Goal: Find specific page/section: Find specific page/section

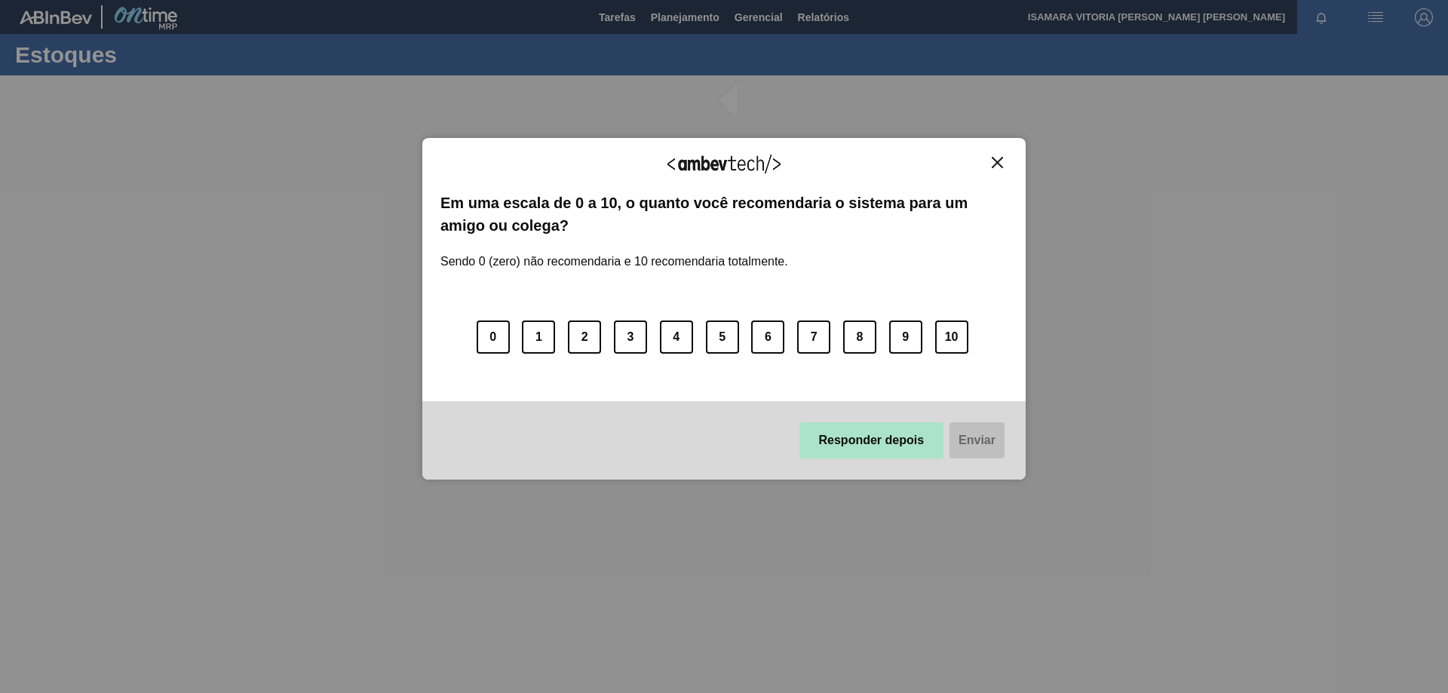
click at [891, 440] on button "Responder depois" at bounding box center [871, 440] width 145 height 36
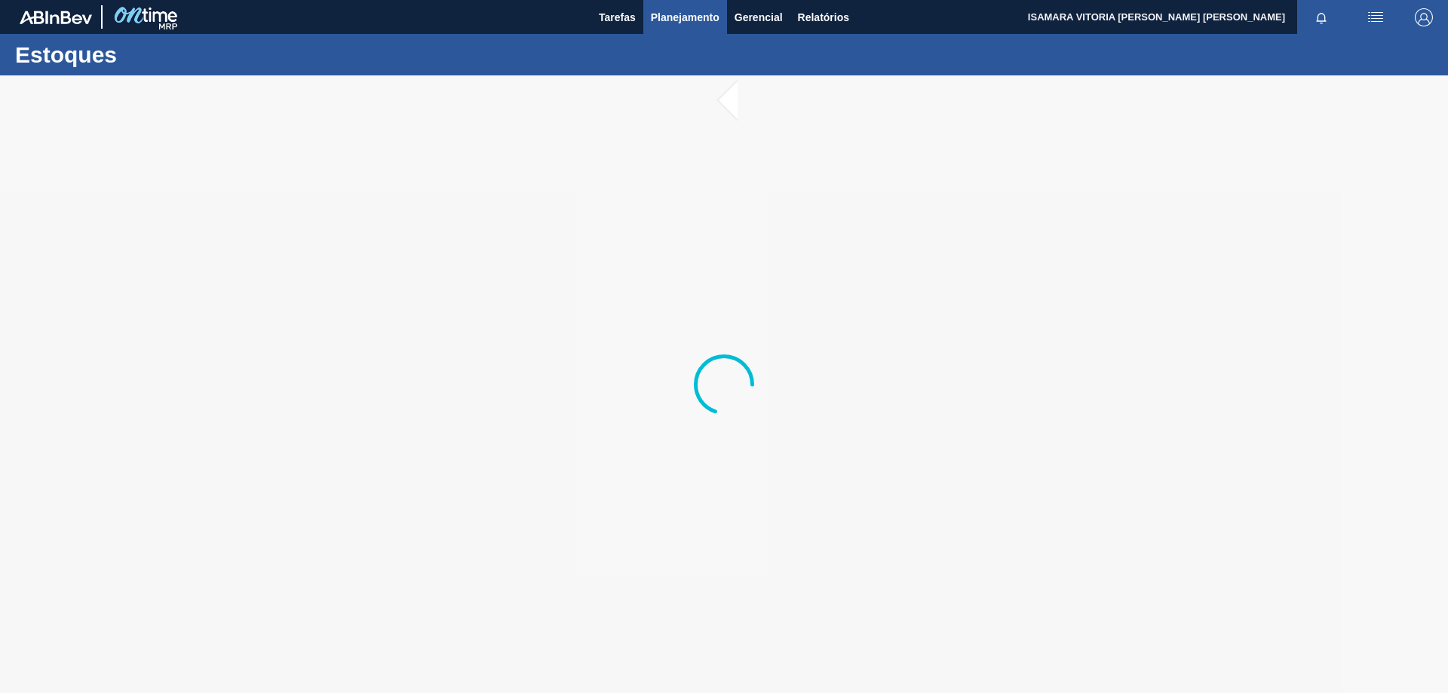
click at [699, 19] on span "Planejamento" at bounding box center [685, 17] width 69 height 18
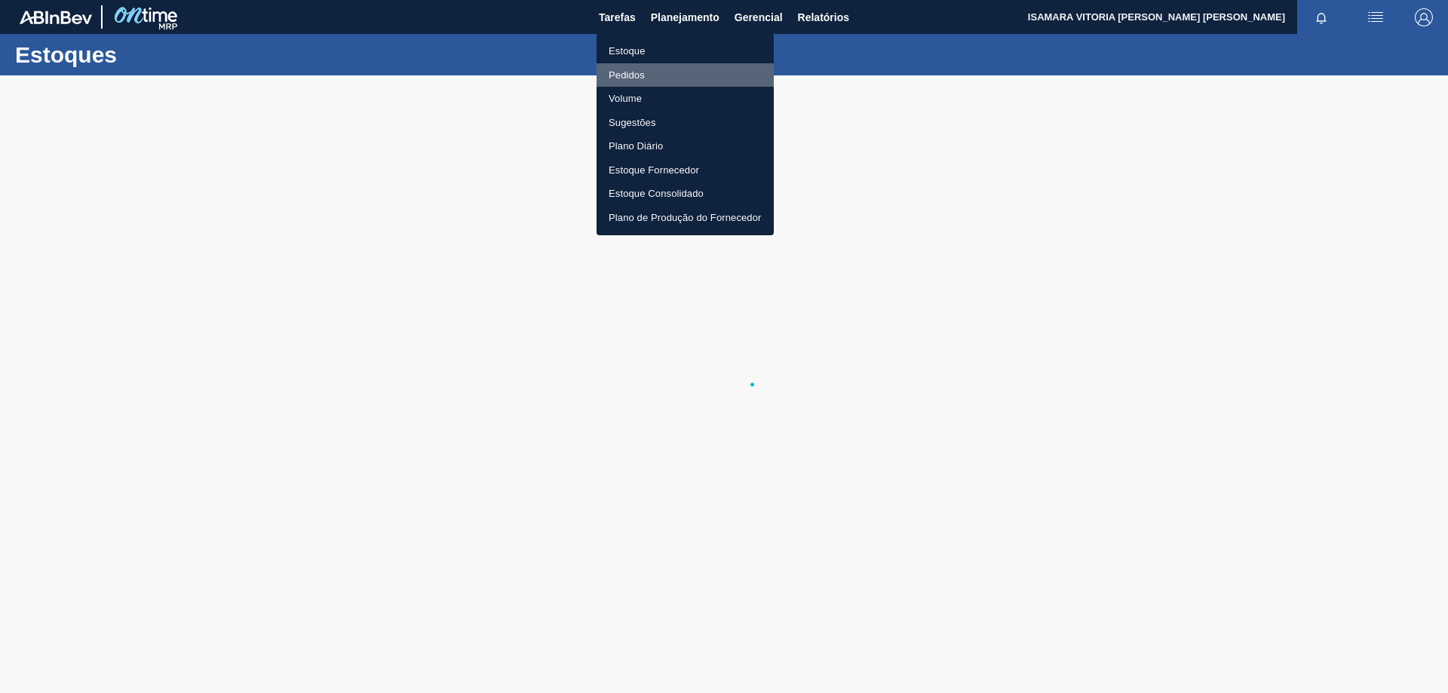
click at [650, 72] on li "Pedidos" at bounding box center [685, 75] width 177 height 24
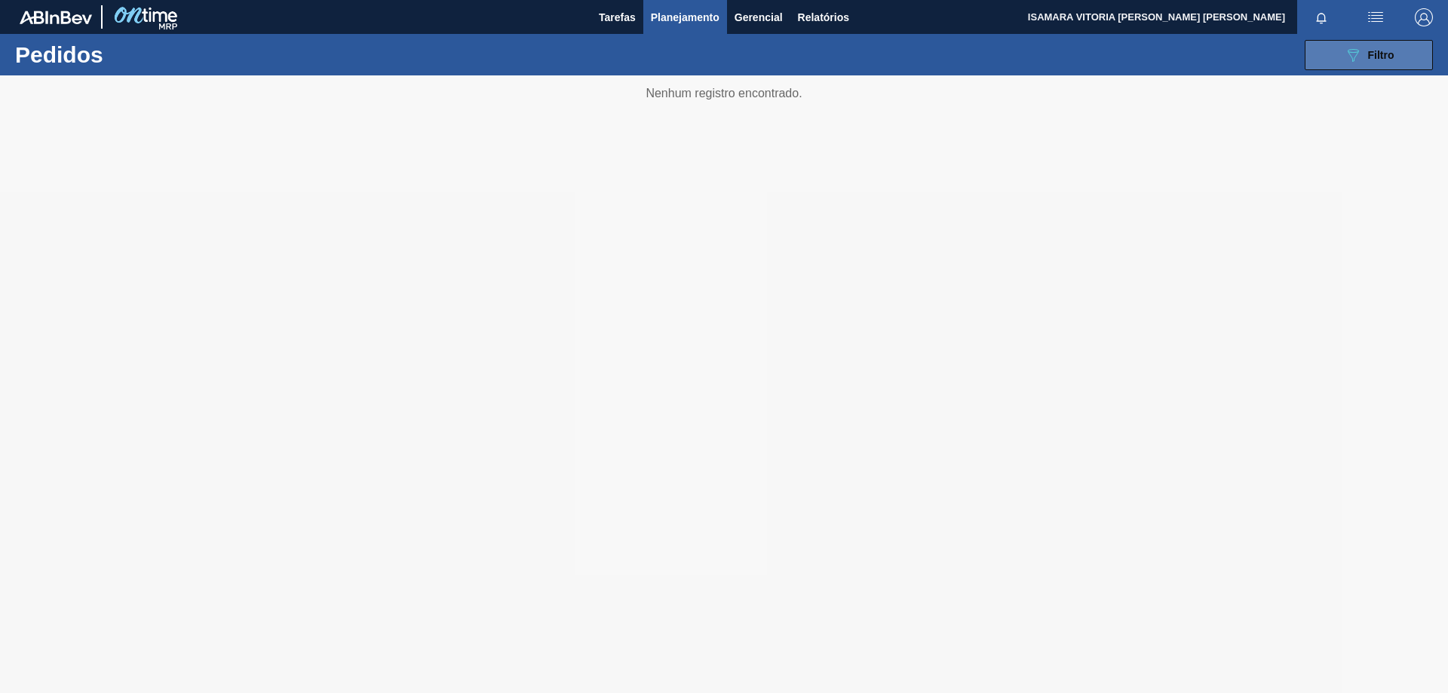
click at [1415, 55] on button "089F7B8B-B2A5-4AFE-B5C0-19BA573D28AC Filtro" at bounding box center [1369, 55] width 128 height 30
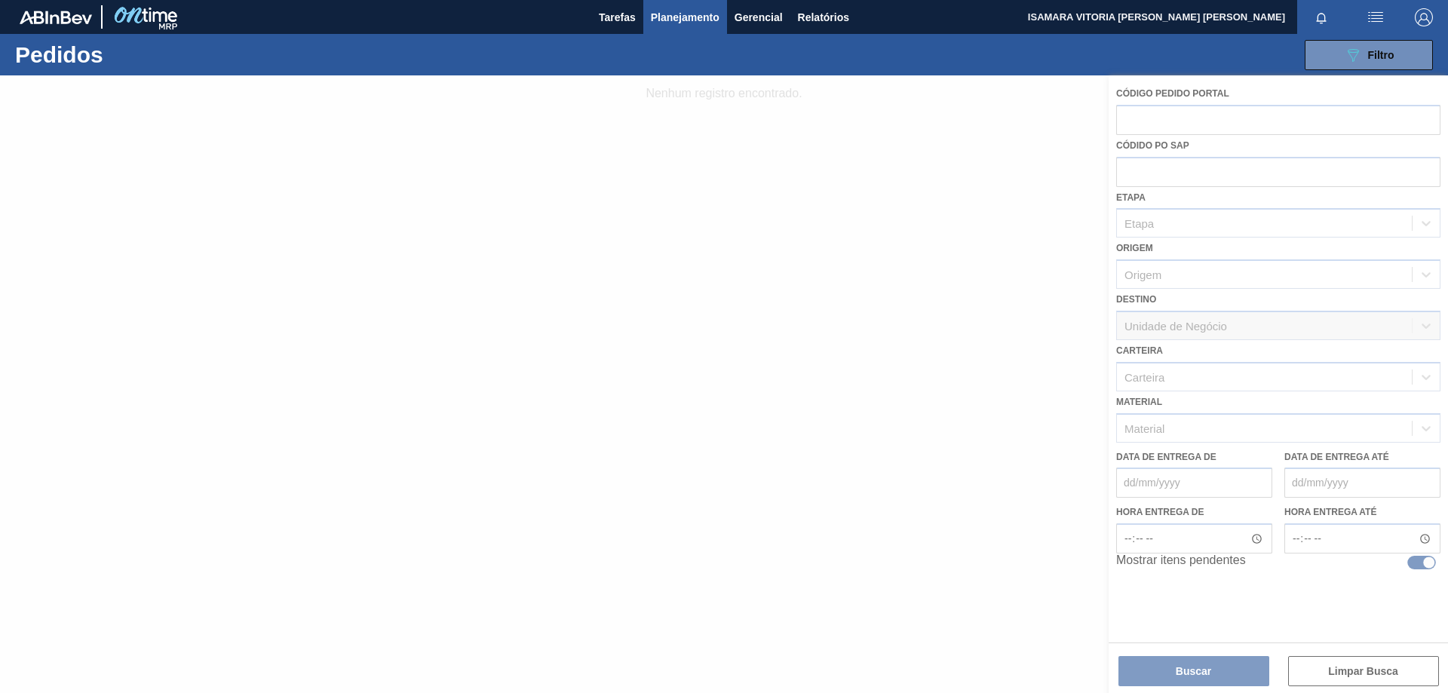
click at [1198, 437] on div at bounding box center [724, 384] width 1448 height 618
click at [1206, 428] on div at bounding box center [724, 384] width 1448 height 618
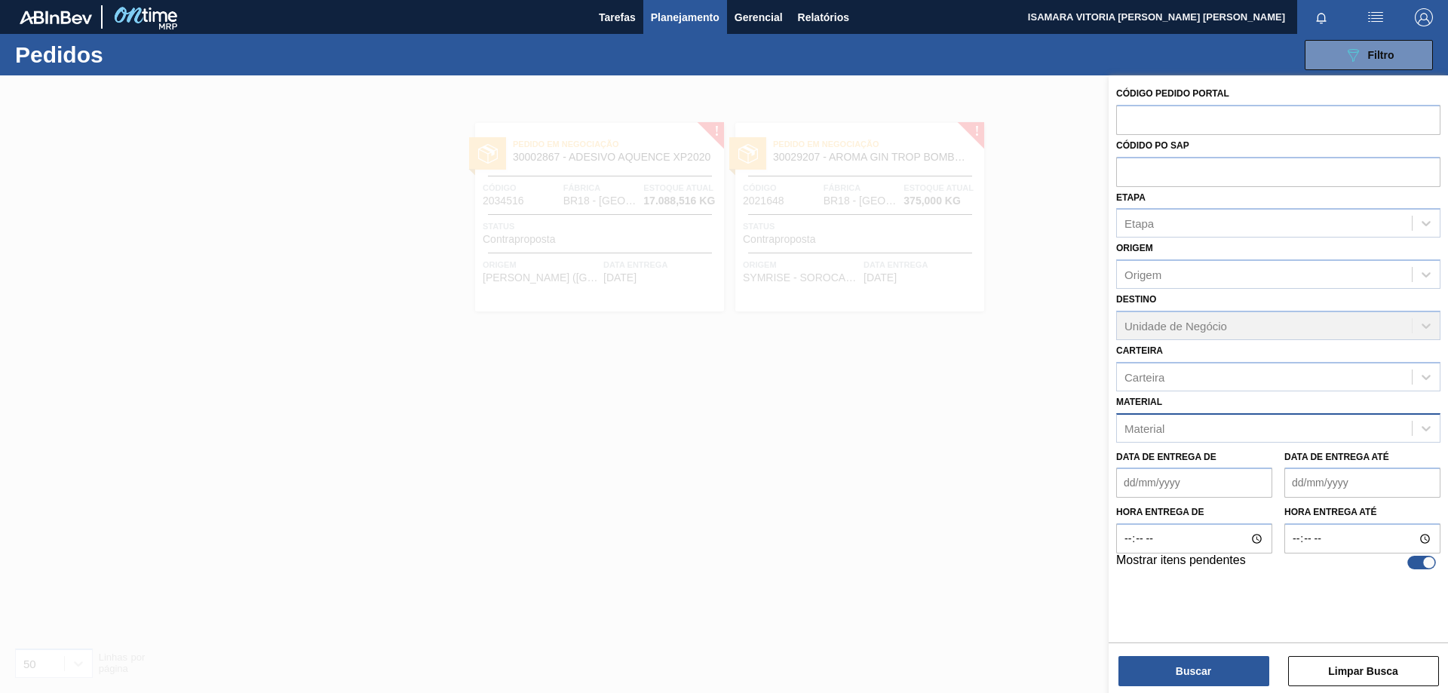
click at [1179, 436] on div "Material" at bounding box center [1264, 428] width 295 height 22
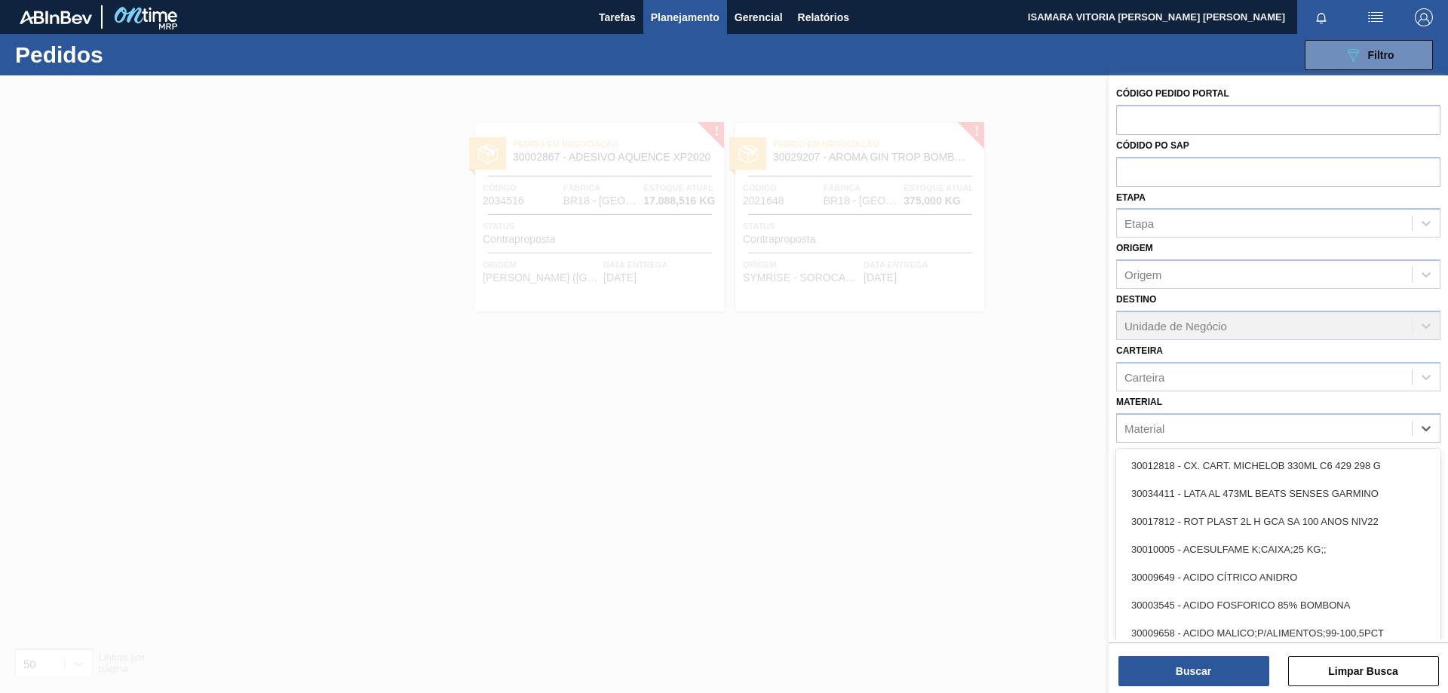
paste input "20005451"
type input "20005451"
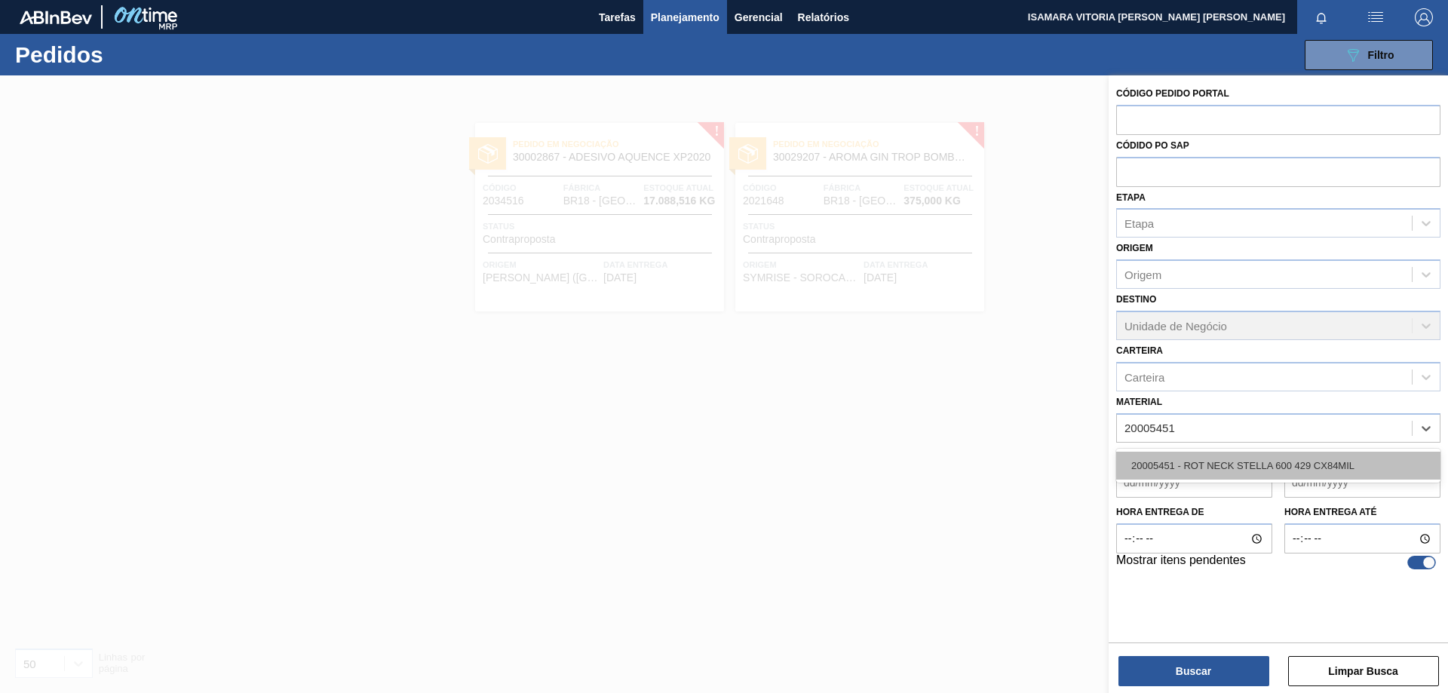
click at [1154, 464] on div "20005451 - ROT NECK STELLA 600 429 CX84MIL" at bounding box center [1278, 466] width 324 height 28
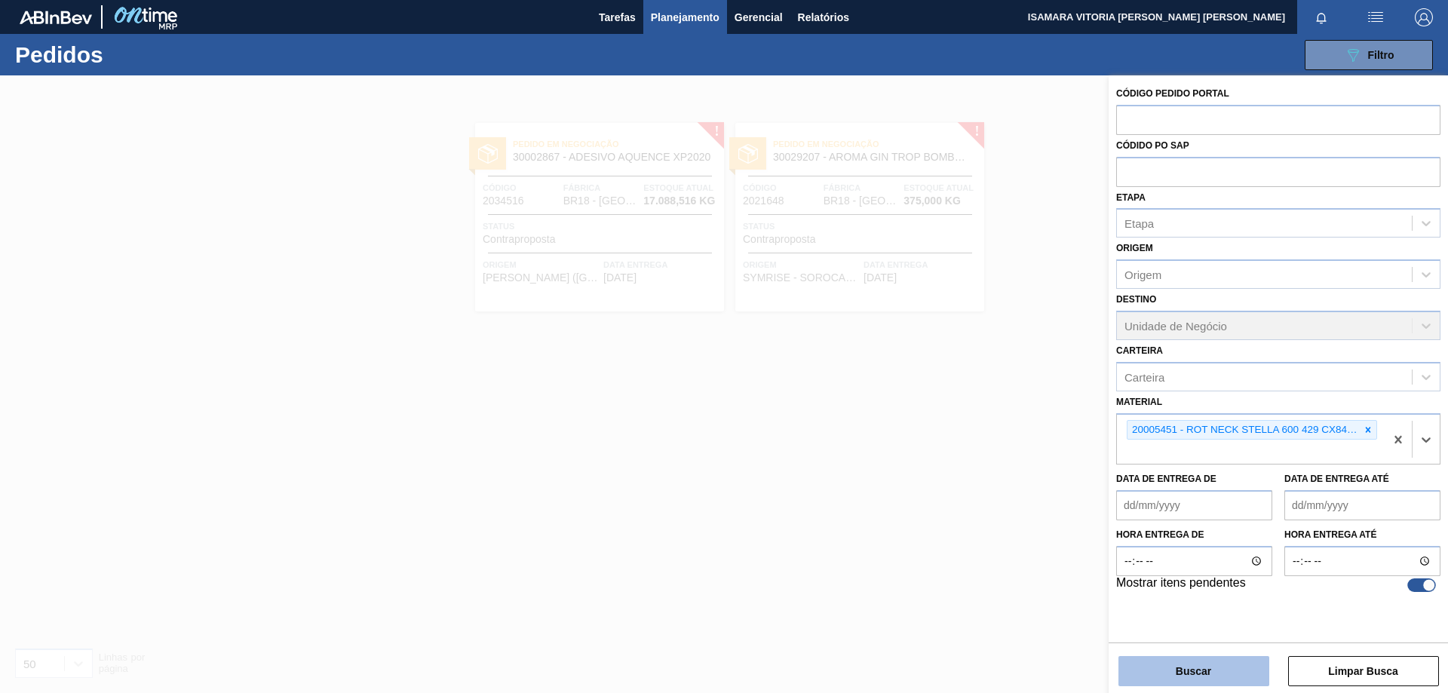
click at [1214, 674] on button "Buscar" at bounding box center [1193, 671] width 151 height 30
